Goal: Task Accomplishment & Management: Use online tool/utility

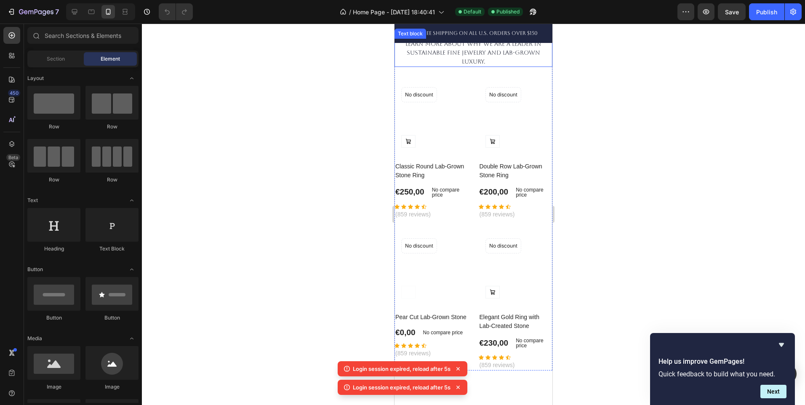
scroll to position [207, 0]
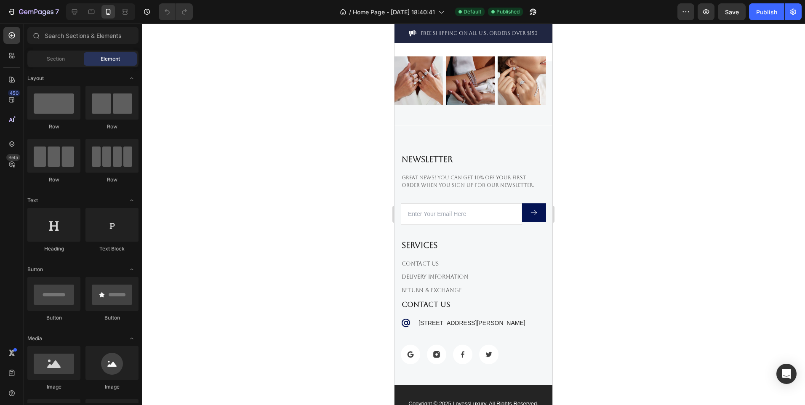
scroll to position [2510, 0]
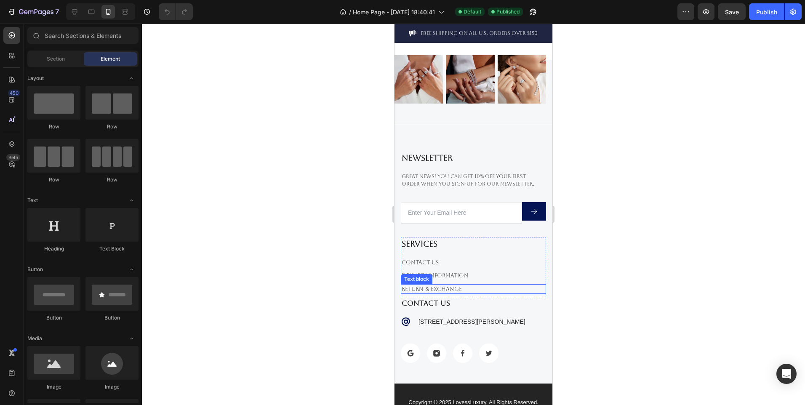
click at [439, 287] on link "Return & Exchange" at bounding box center [431, 289] width 60 height 6
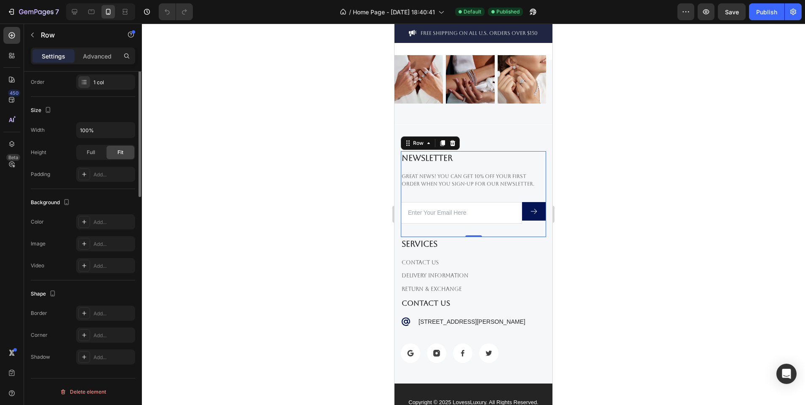
scroll to position [0, 0]
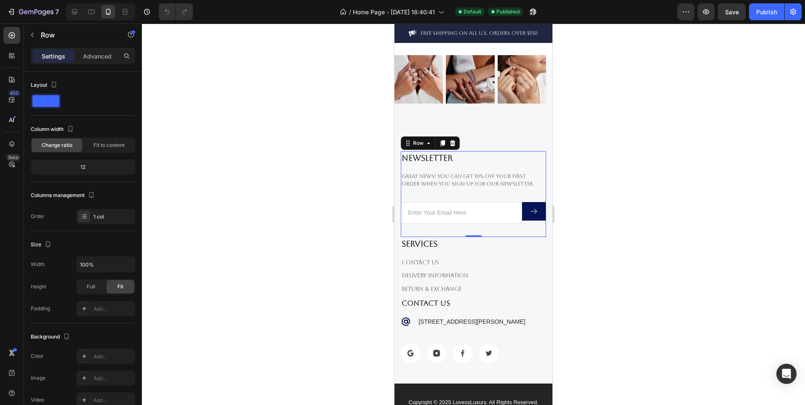
click at [348, 230] on div at bounding box center [473, 214] width 663 height 381
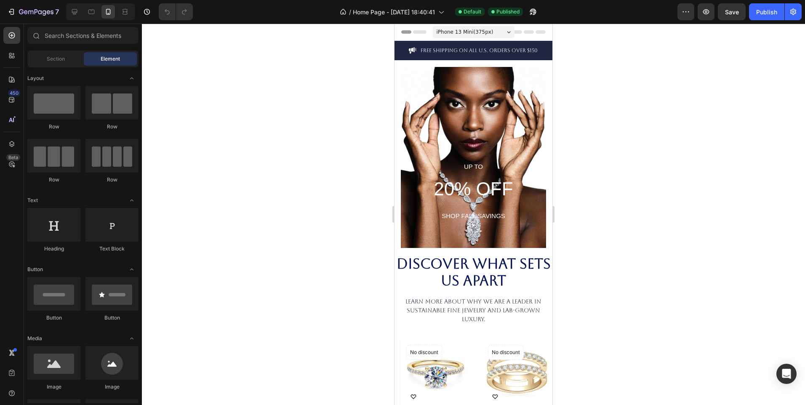
click at [484, 31] on span "iPhone 13 Mini ( 375 px)" at bounding box center [464, 32] width 57 height 8
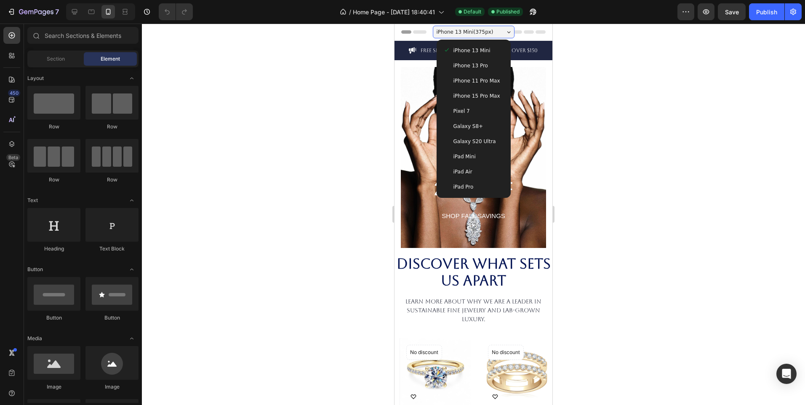
click at [484, 94] on span "iPhone 15 Pro Max" at bounding box center [476, 96] width 47 height 8
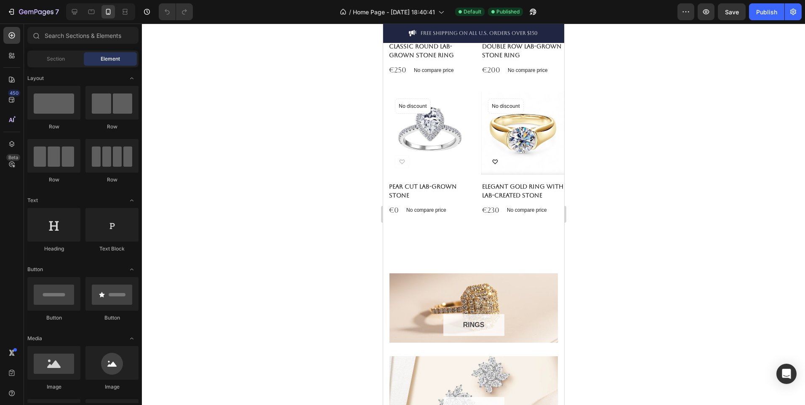
scroll to position [378, 0]
click at [704, 11] on icon "button" at bounding box center [706, 11] width 6 height 5
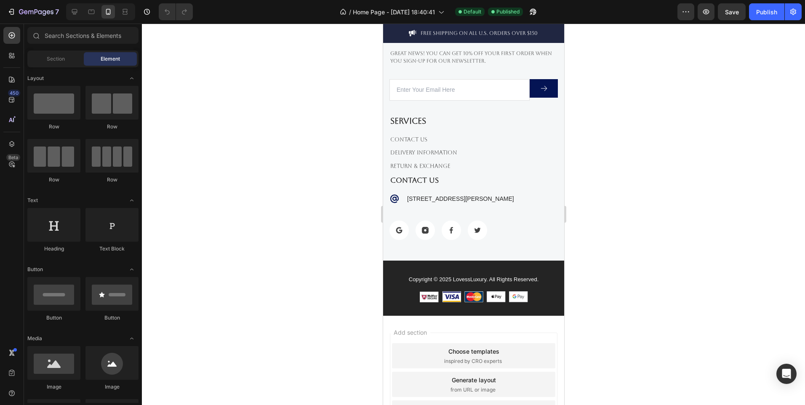
scroll to position [2646, 0]
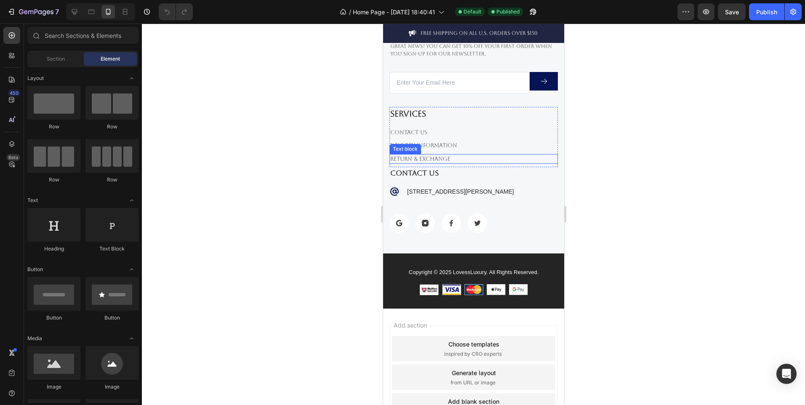
click at [483, 162] on p "Return & Exchange" at bounding box center [473, 159] width 167 height 8
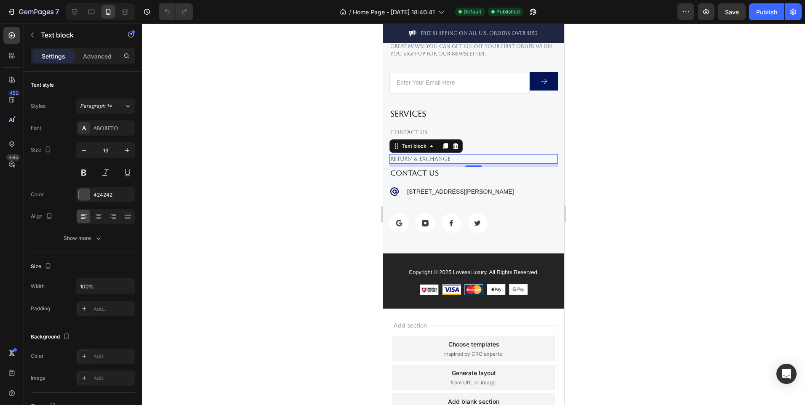
click at [497, 164] on div "8" at bounding box center [473, 165] width 168 height 3
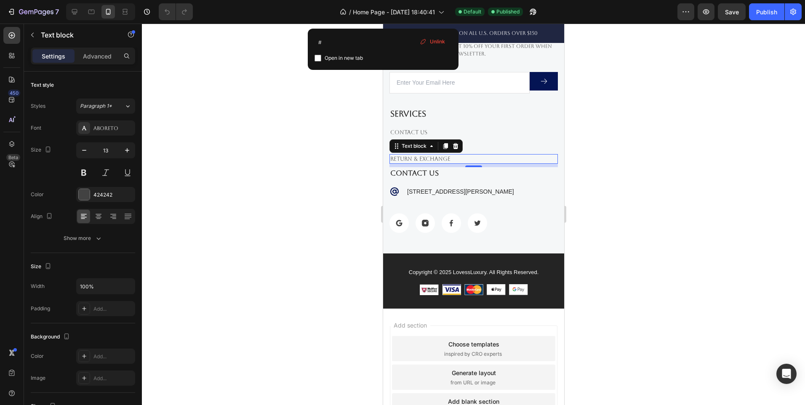
click at [473, 159] on p "Return & Exchange" at bounding box center [473, 159] width 167 height 8
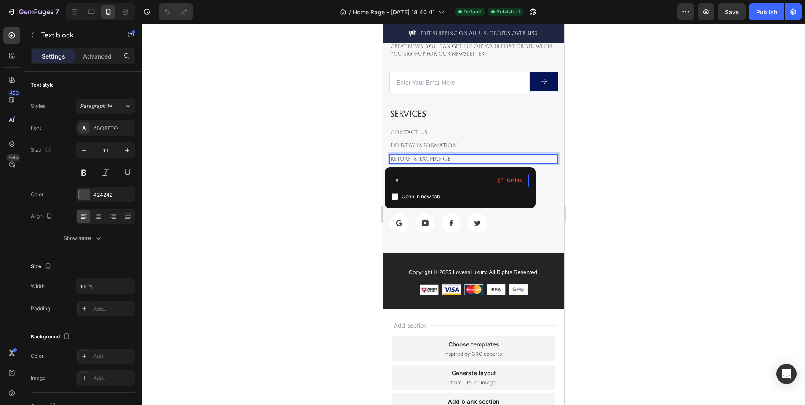
click at [448, 181] on input "#" at bounding box center [459, 180] width 137 height 13
click at [530, 231] on div "Image Image Image Image Row" at bounding box center [473, 223] width 168 height 20
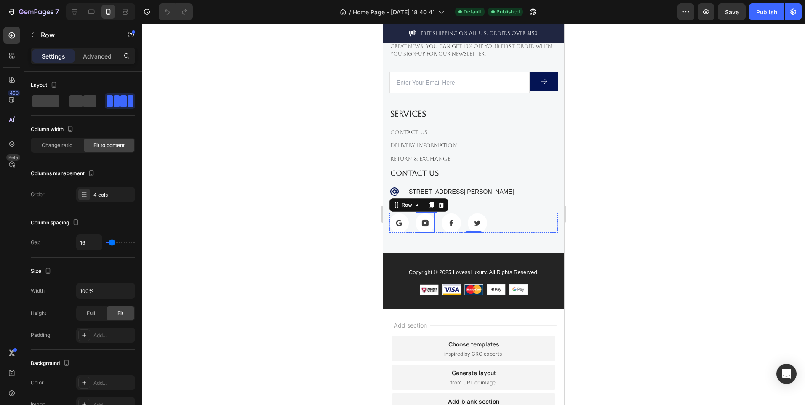
click at [423, 226] on img at bounding box center [424, 223] width 19 height 20
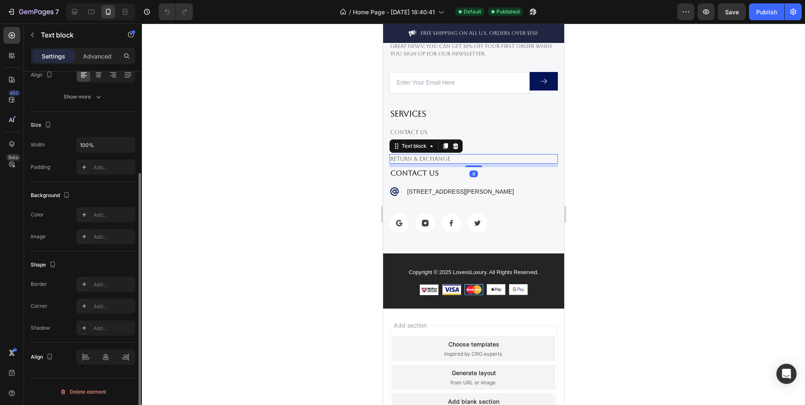
scroll to position [0, 0]
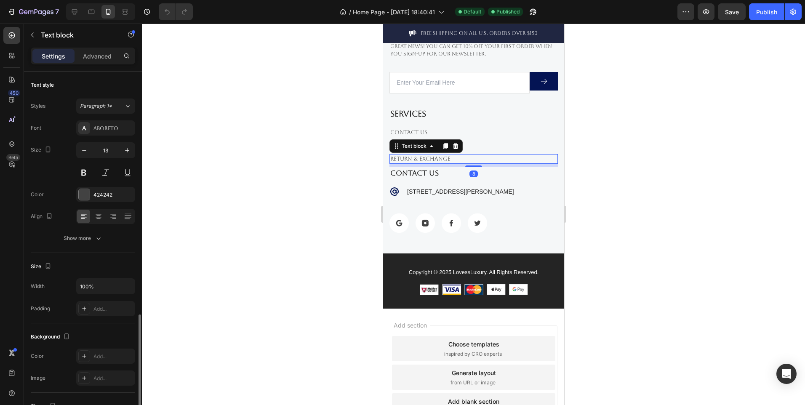
click at [433, 161] on link "Return & Exchange" at bounding box center [420, 159] width 60 height 6
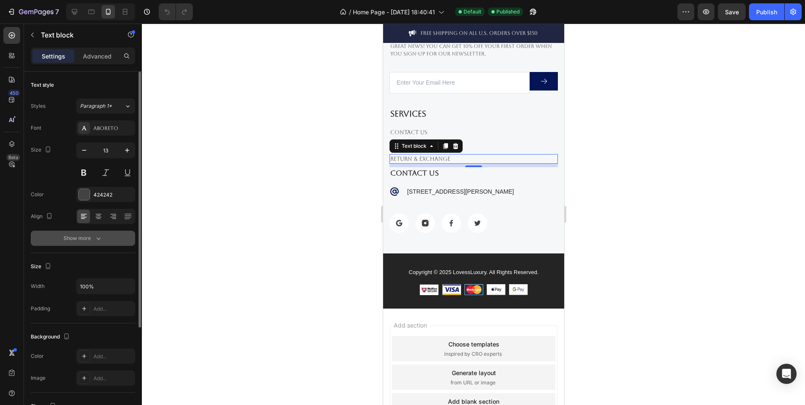
click at [90, 241] on div "Show more" at bounding box center [83, 238] width 39 height 8
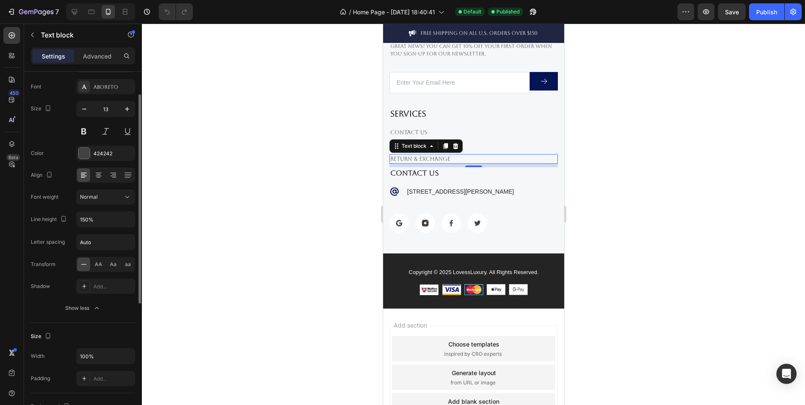
scroll to position [40, 0]
click at [34, 29] on button "button" at bounding box center [32, 34] width 13 height 13
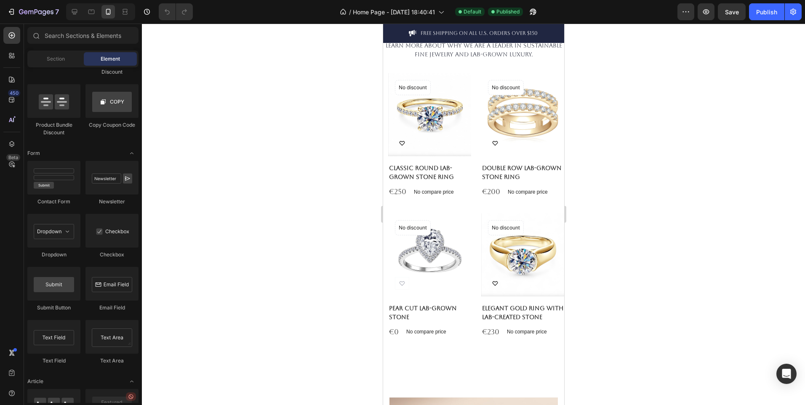
scroll to position [254, 0]
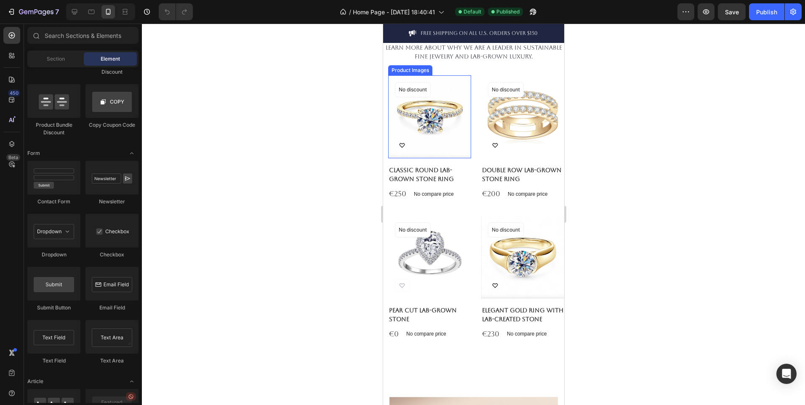
click at [446, 144] on img at bounding box center [429, 116] width 83 height 83
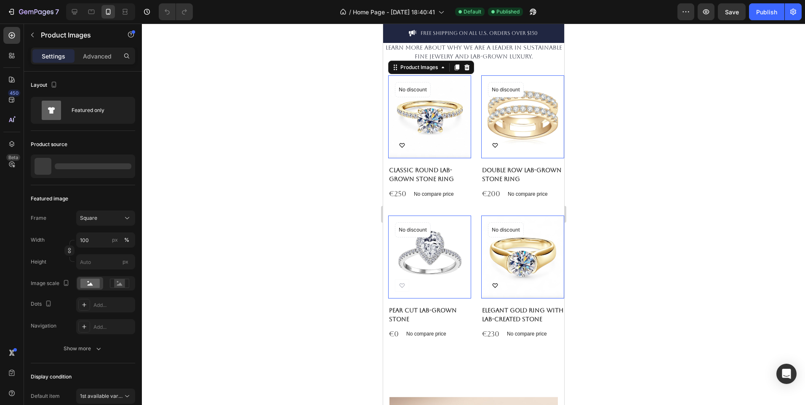
click at [446, 144] on img at bounding box center [429, 116] width 83 height 83
click at [321, 205] on div at bounding box center [473, 214] width 663 height 381
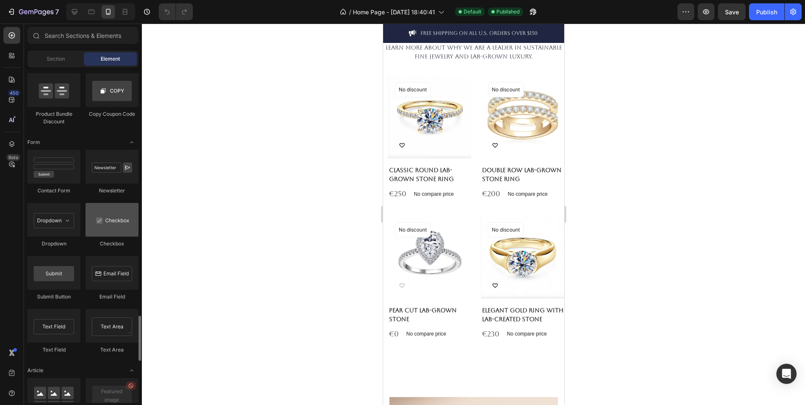
scroll to position [1850, 0]
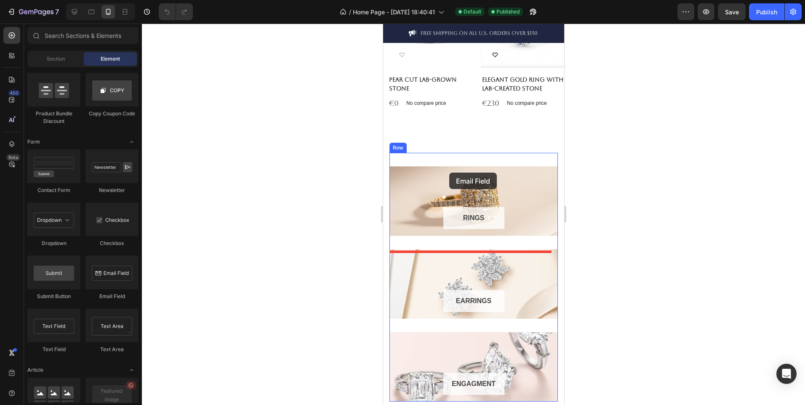
drag, startPoint x: 495, startPoint y: 306, endPoint x: 439, endPoint y: 167, distance: 150.7
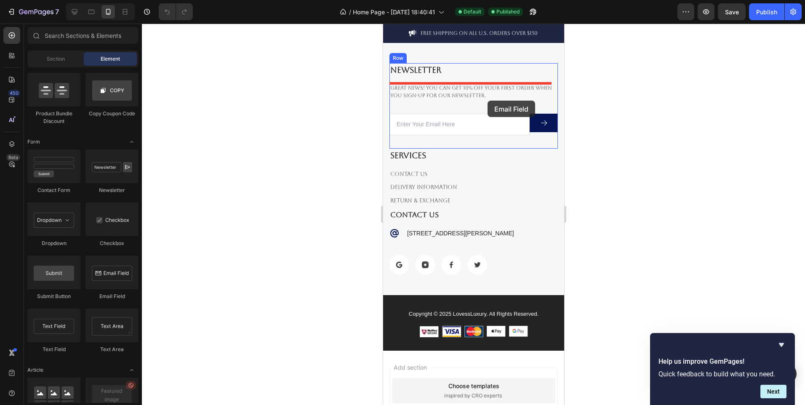
scroll to position [2546, 0]
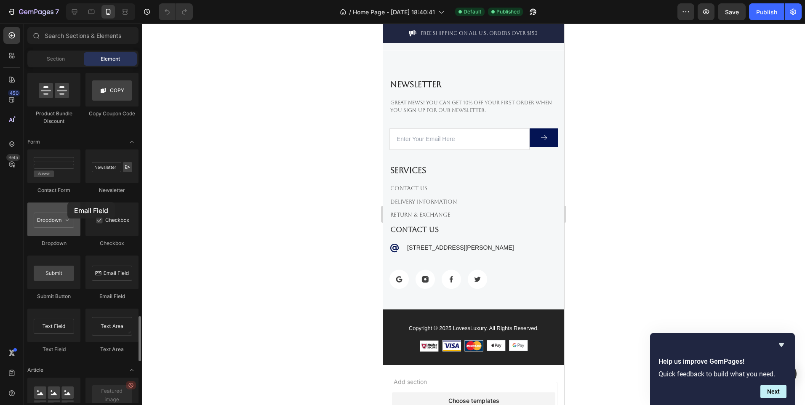
drag, startPoint x: 128, startPoint y: 276, endPoint x: 69, endPoint y: 221, distance: 81.9
click at [69, 221] on div "Contact Form Newsletter Dropdown Checkbox Submit Button Email Field Text Field …" at bounding box center [82, 254] width 111 height 211
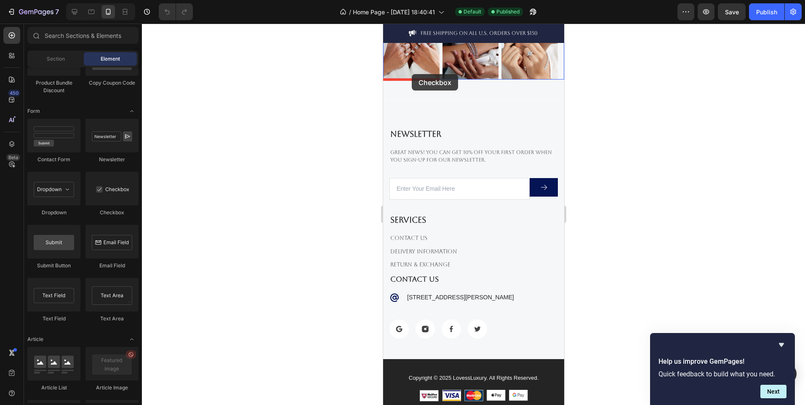
scroll to position [2495, 0]
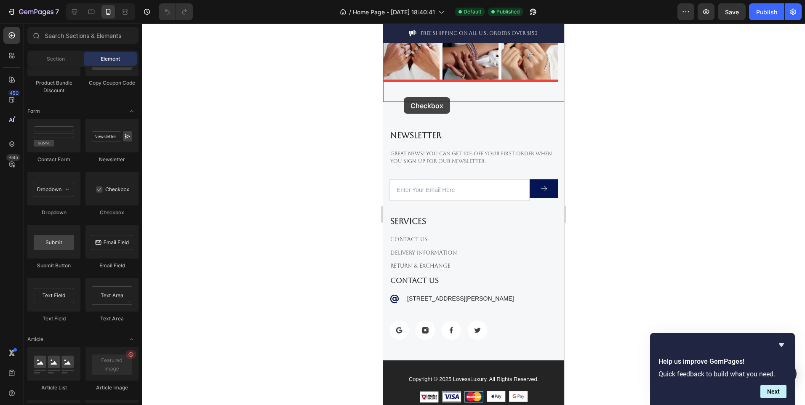
drag, startPoint x: 495, startPoint y: 223, endPoint x: 404, endPoint y: 98, distance: 154.9
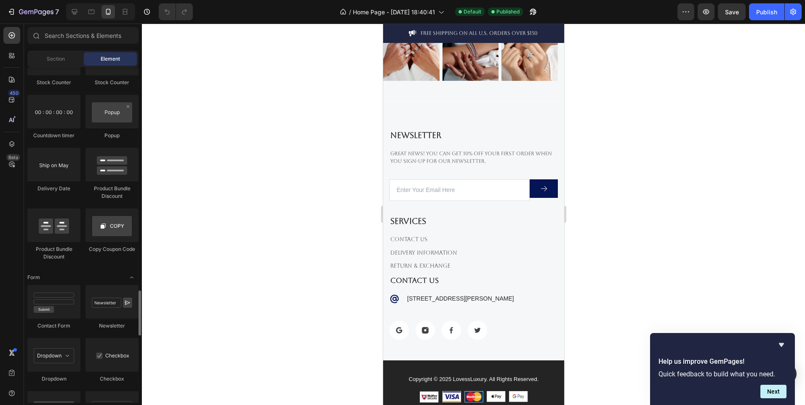
scroll to position [1704, 0]
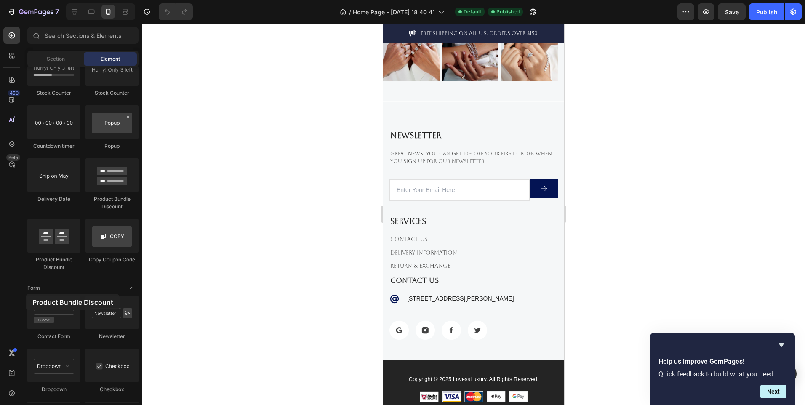
drag, startPoint x: 66, startPoint y: 235, endPoint x: 14, endPoint y: 296, distance: 80.6
click at [14, 296] on div "450 Beta Sections(18) Elements(83) Section Element Hero Section Product Detail …" at bounding box center [71, 214] width 142 height 381
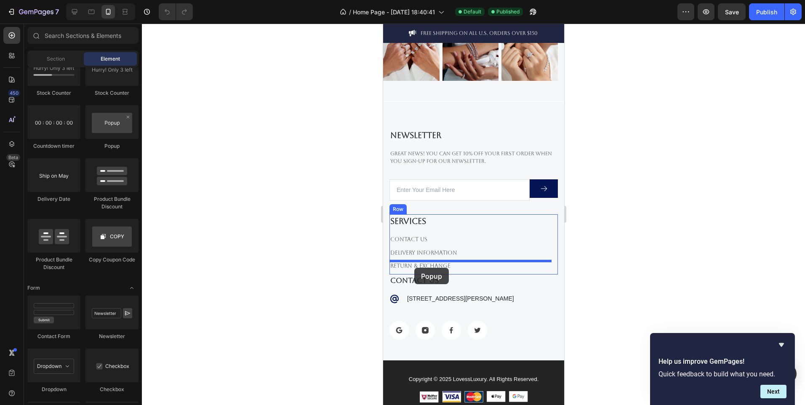
drag, startPoint x: 493, startPoint y: 157, endPoint x: 414, endPoint y: 266, distance: 134.9
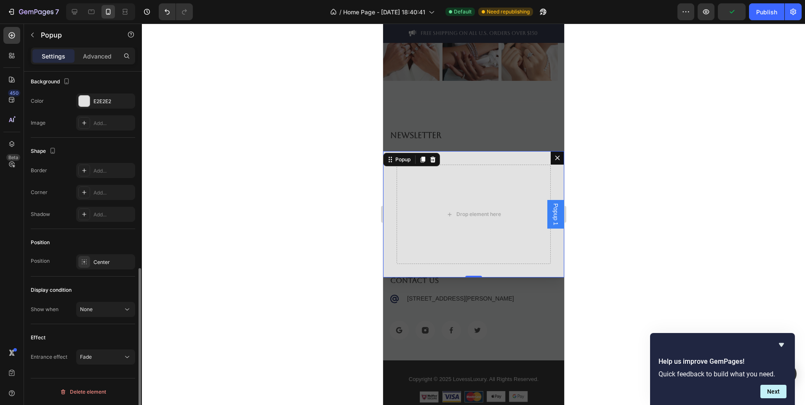
scroll to position [439, 0]
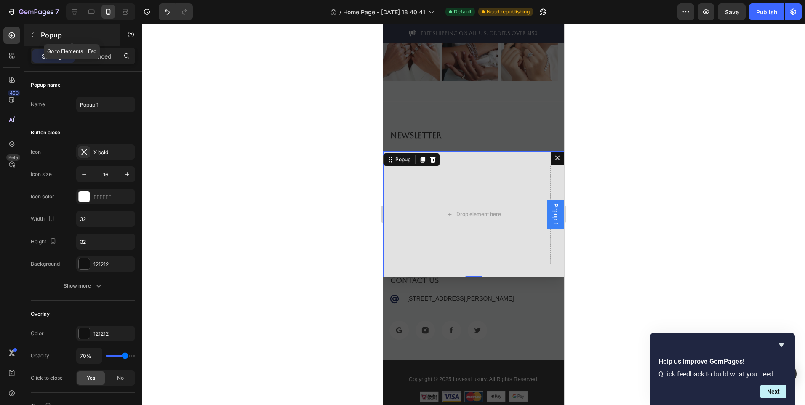
click at [33, 31] on button "button" at bounding box center [32, 34] width 13 height 13
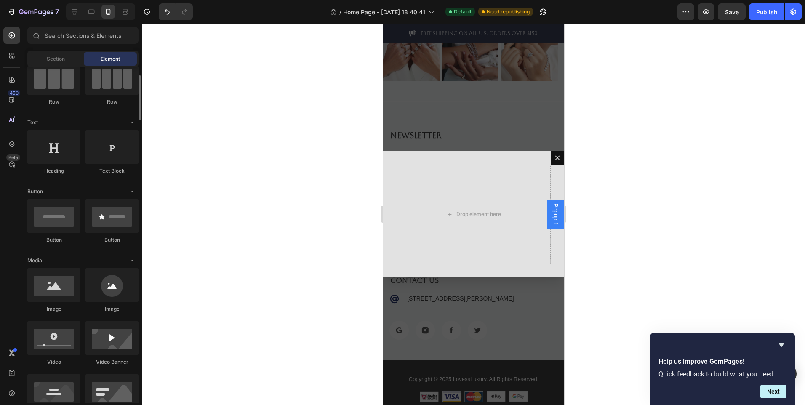
scroll to position [41, 0]
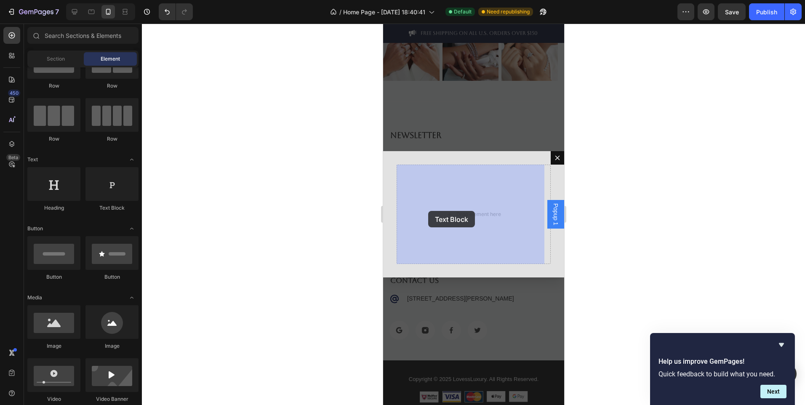
drag, startPoint x: 495, startPoint y: 209, endPoint x: 428, endPoint y: 211, distance: 67.8
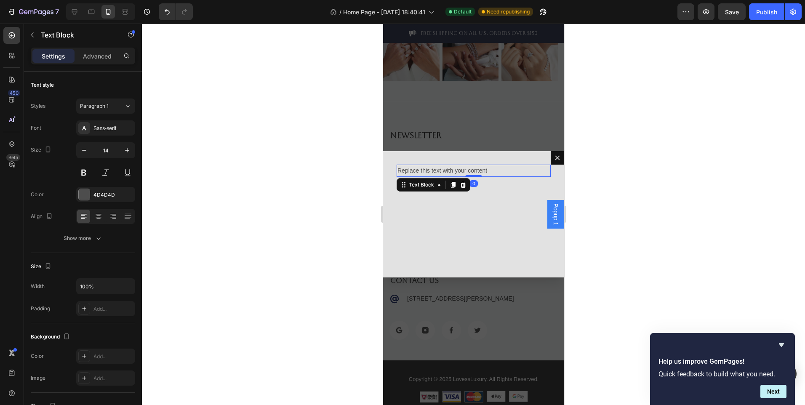
click at [441, 169] on div "Replace this text with your content" at bounding box center [473, 171] width 154 height 12
click at [441, 169] on p "Replace this text with your content" at bounding box center [473, 170] width 152 height 11
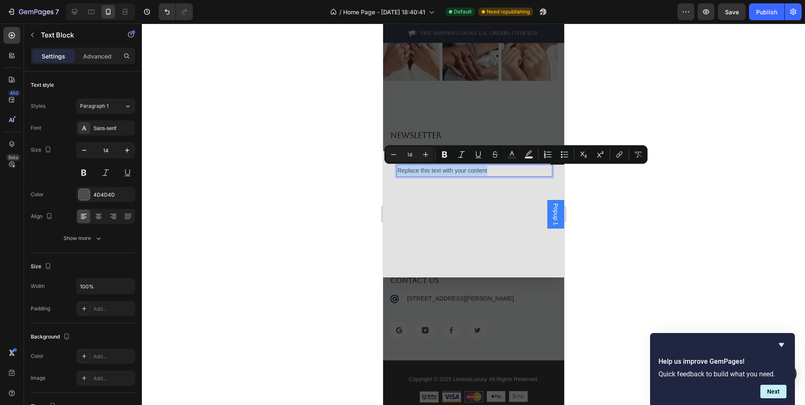
click at [441, 169] on p "Replace this text with your content" at bounding box center [473, 170] width 152 height 11
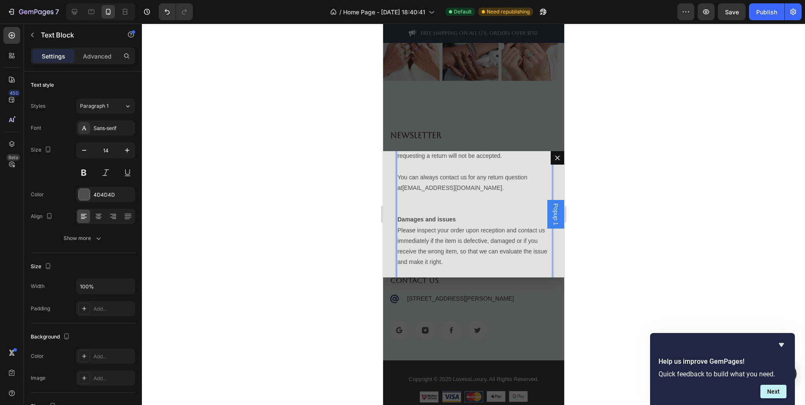
scroll to position [0, 0]
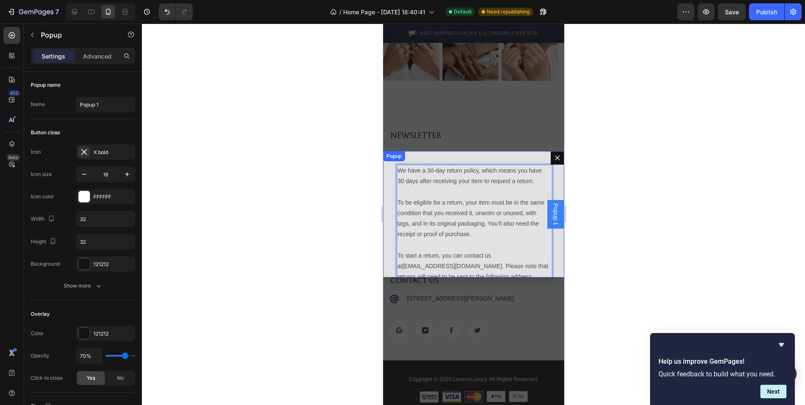
click at [418, 160] on div "We have a 30-day return policy, which means you have 30 days after receiving yo…" at bounding box center [473, 214] width 181 height 126
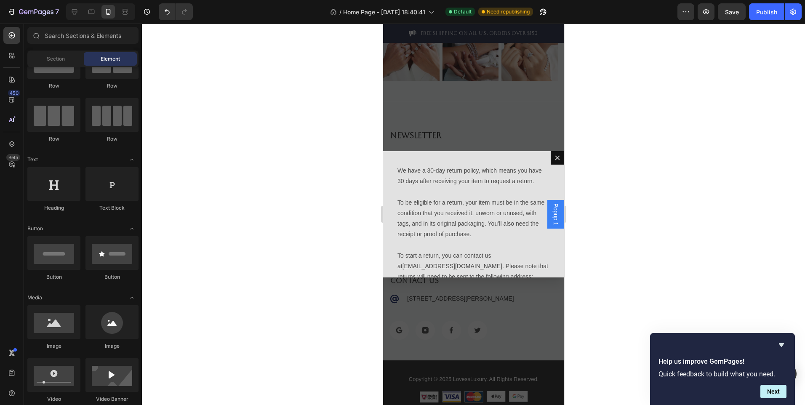
click at [528, 295] on div "Backdrop" at bounding box center [473, 214] width 181 height 381
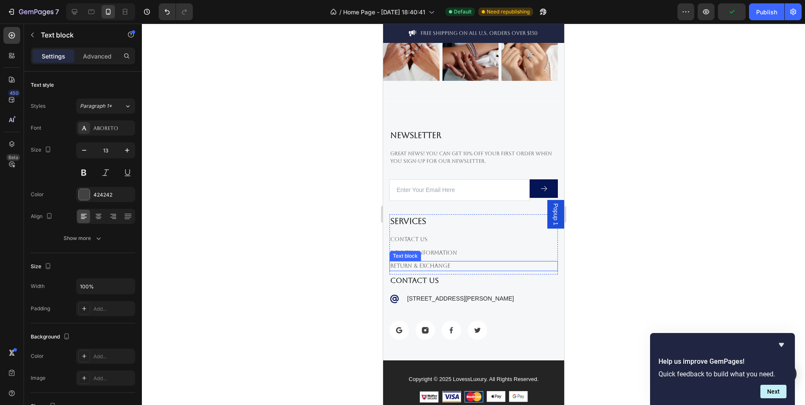
click at [426, 264] on link "Return & Exchange" at bounding box center [420, 266] width 60 height 6
drag, startPoint x: 552, startPoint y: 218, endPoint x: 439, endPoint y: 265, distance: 121.8
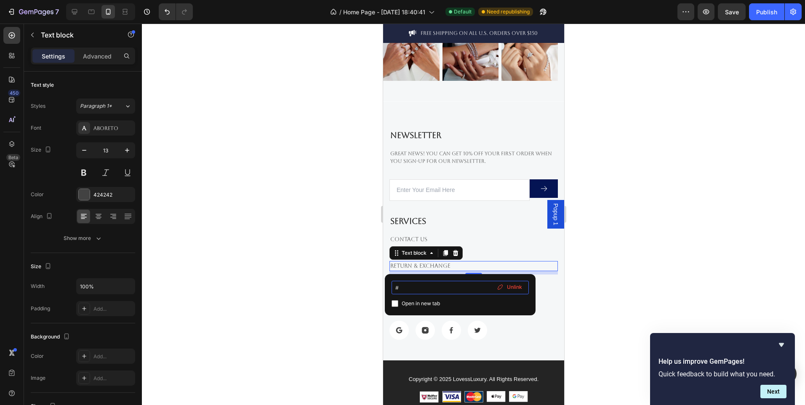
click at [461, 293] on input "#" at bounding box center [459, 287] width 137 height 13
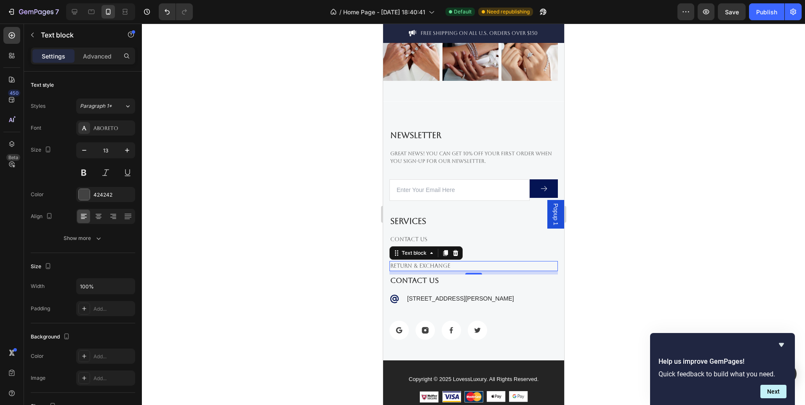
click at [551, 214] on span "Popup 1" at bounding box center [555, 214] width 8 height 22
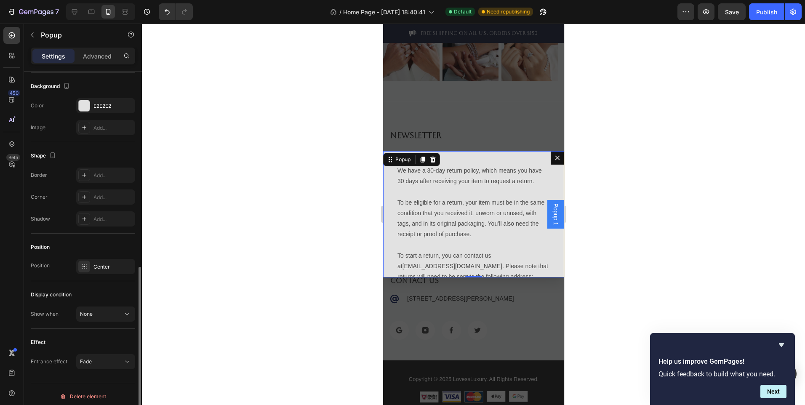
scroll to position [435, 0]
click at [106, 265] on div "Center" at bounding box center [113, 267] width 40 height 8
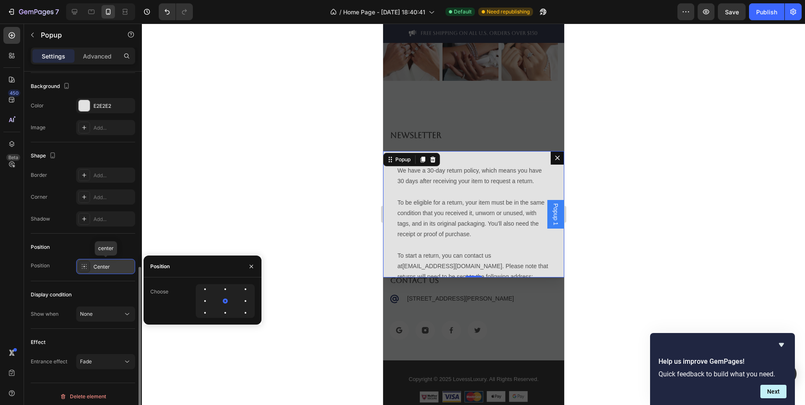
click at [106, 265] on div "Center" at bounding box center [113, 267] width 40 height 8
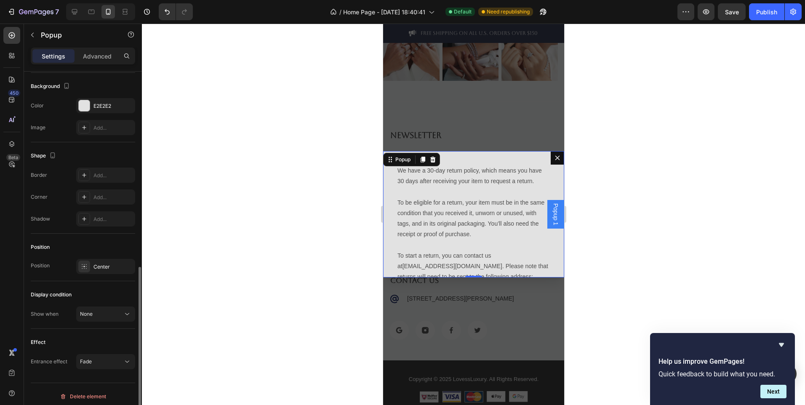
scroll to position [439, 0]
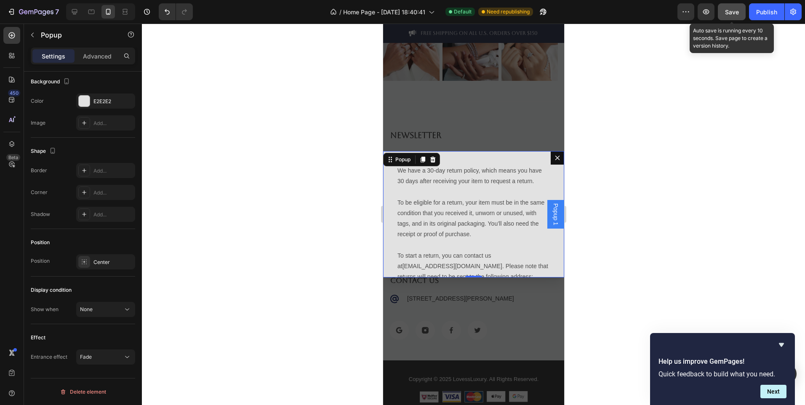
click at [740, 13] on button "Save" at bounding box center [732, 11] width 28 height 17
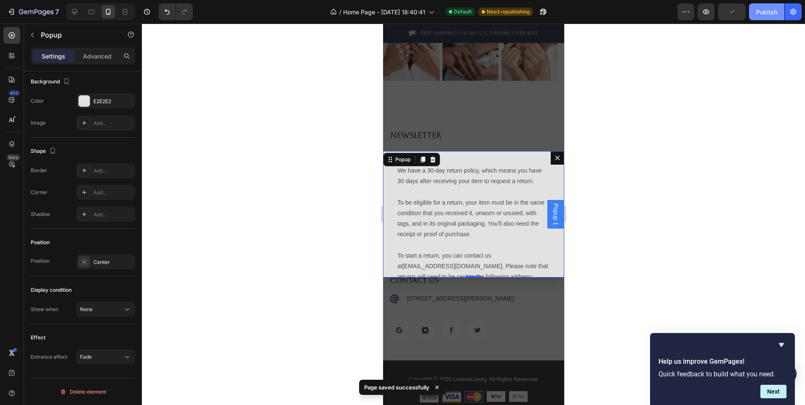
click at [766, 11] on div "Publish" at bounding box center [766, 12] width 21 height 9
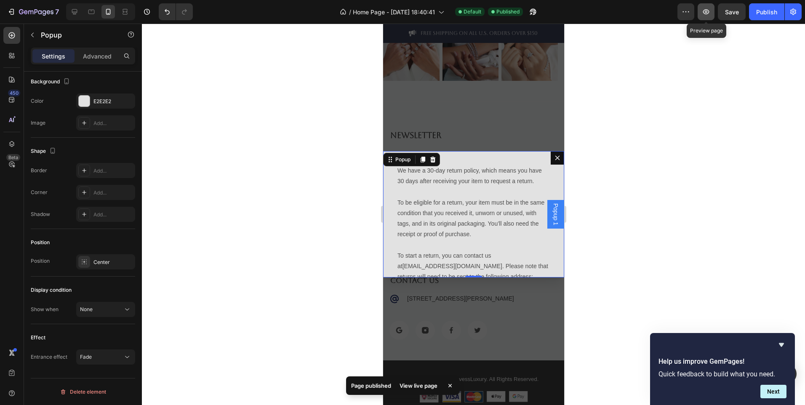
click at [705, 19] on button "button" at bounding box center [705, 11] width 17 height 17
click at [706, 14] on icon "button" at bounding box center [706, 12] width 8 height 8
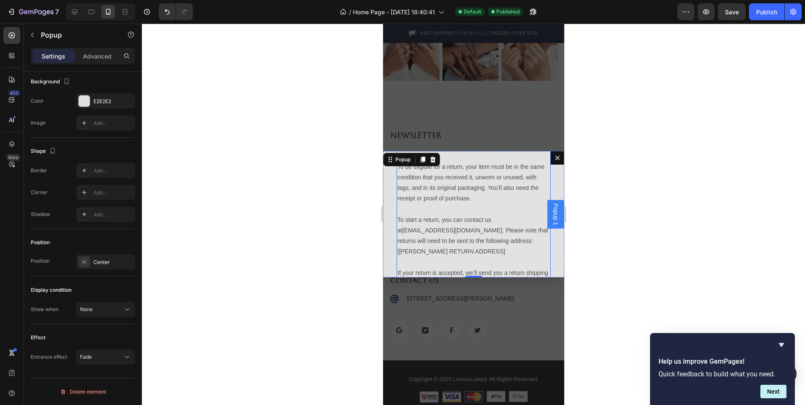
scroll to position [0, 0]
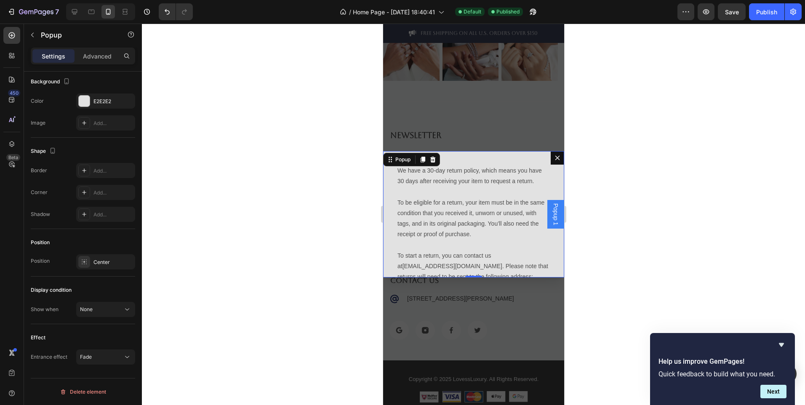
click at [550, 162] on button "Dialog content" at bounding box center [556, 157] width 13 height 13
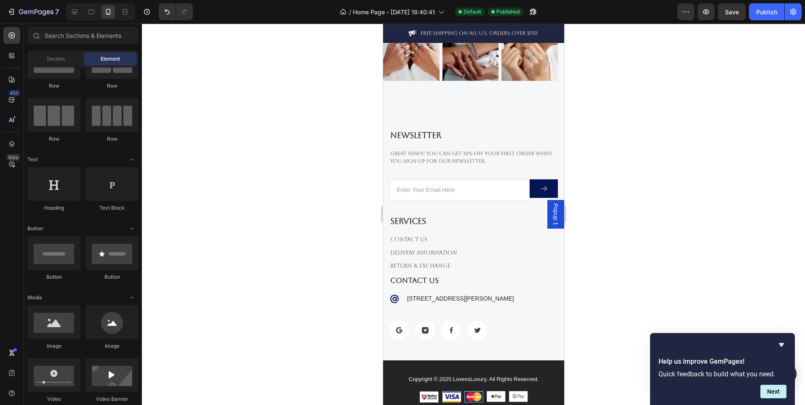
click at [551, 220] on span "Popup 1" at bounding box center [555, 214] width 8 height 22
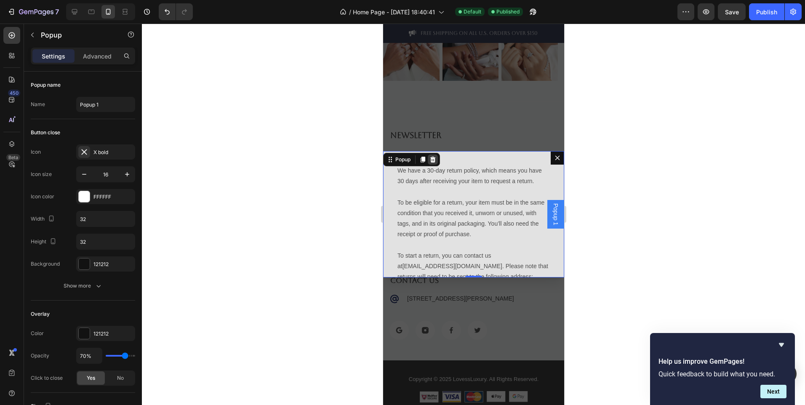
click at [433, 162] on icon "Dialog content" at bounding box center [432, 160] width 5 height 6
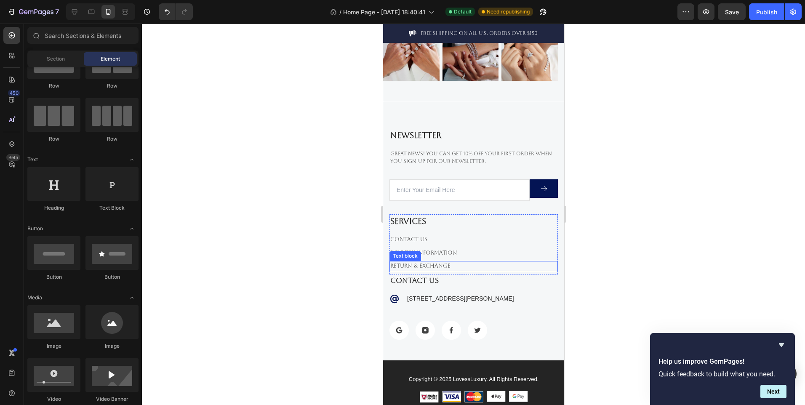
click at [436, 266] on link "Return & Exchange" at bounding box center [420, 266] width 60 height 6
